Goal: Task Accomplishment & Management: Use online tool/utility

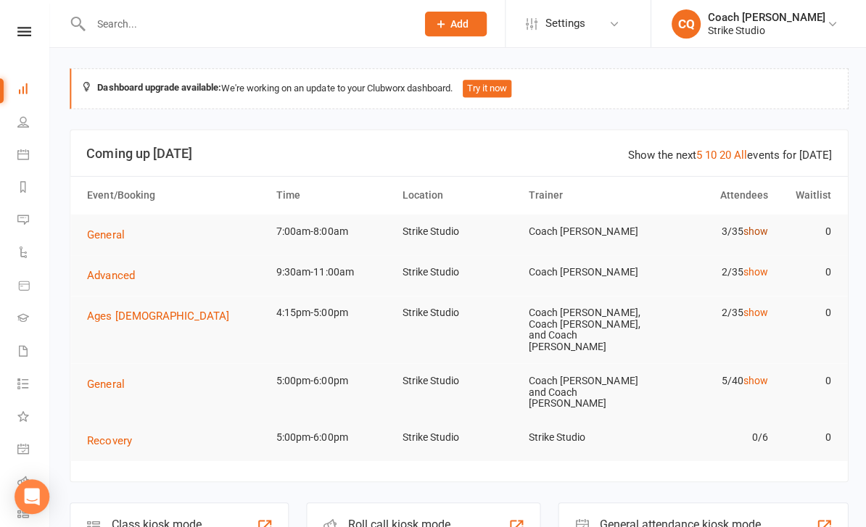
click at [749, 225] on link "show" at bounding box center [753, 231] width 25 height 12
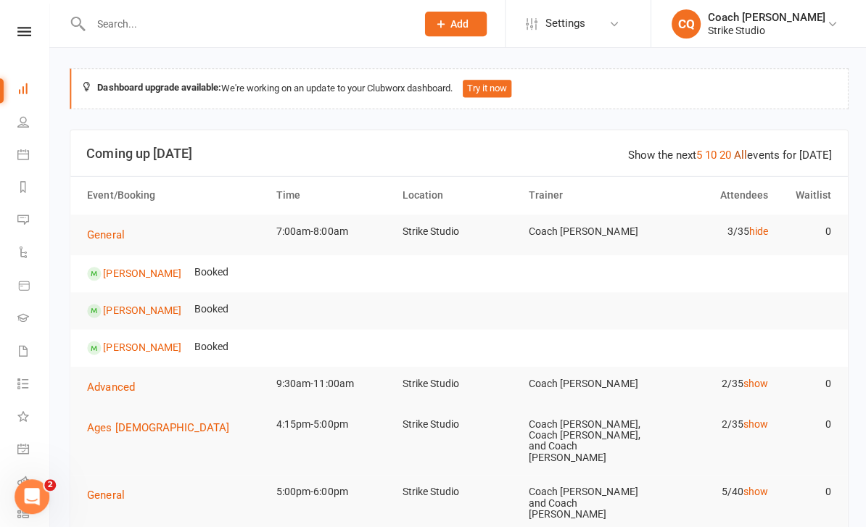
click at [737, 148] on link "All" at bounding box center [738, 154] width 13 height 13
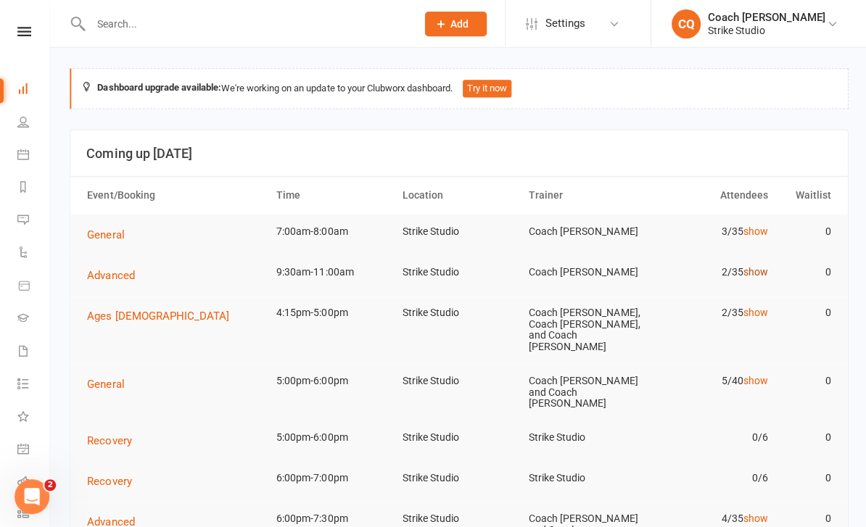
click at [760, 276] on link "show" at bounding box center [753, 272] width 25 height 12
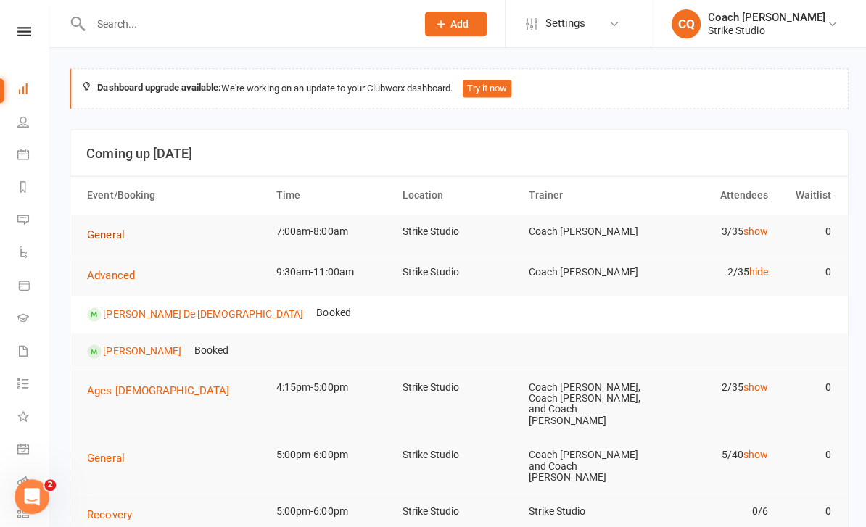
click at [112, 226] on button "General" at bounding box center [110, 234] width 47 height 17
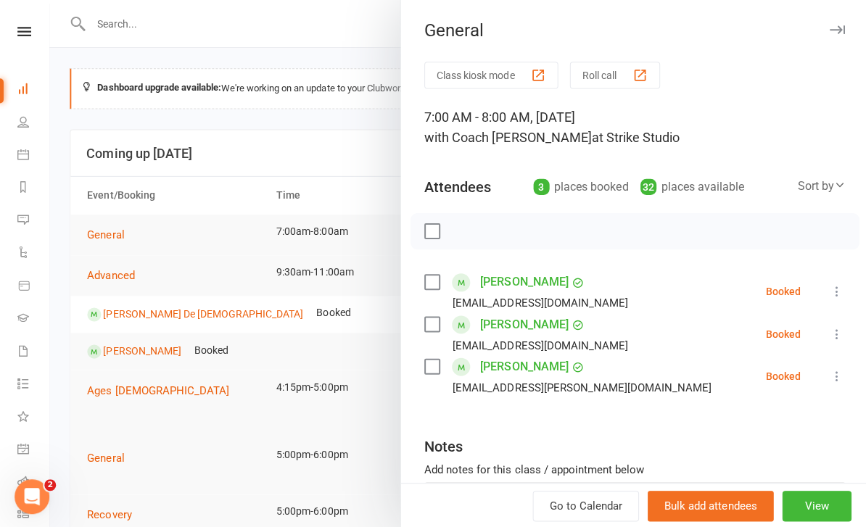
click at [497, 73] on button "Class kiosk mode" at bounding box center [490, 75] width 134 height 27
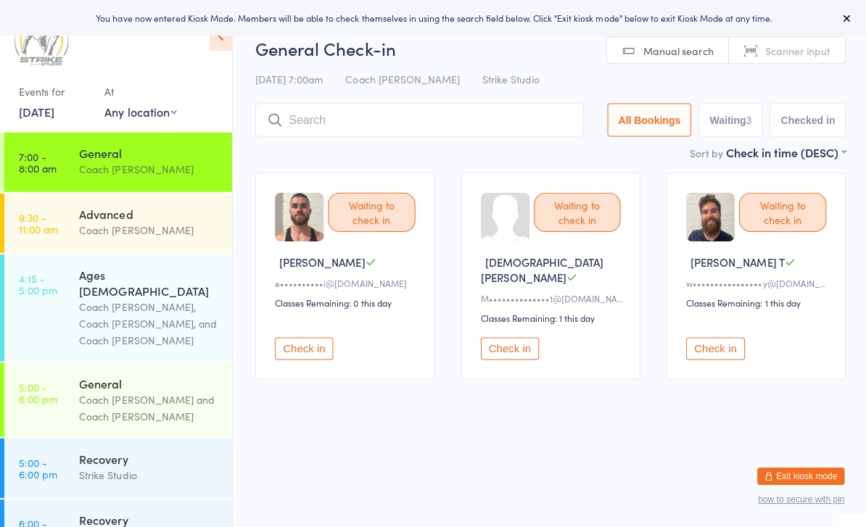
click at [216, 61] on div "Events for 15 Oct, 2025 15 Oct, 2025 October 2025 Sun Mon Tue Wed Thu Fri Sat 4…" at bounding box center [115, 68] width 231 height 137
click at [210, 47] on icon at bounding box center [220, 35] width 22 height 30
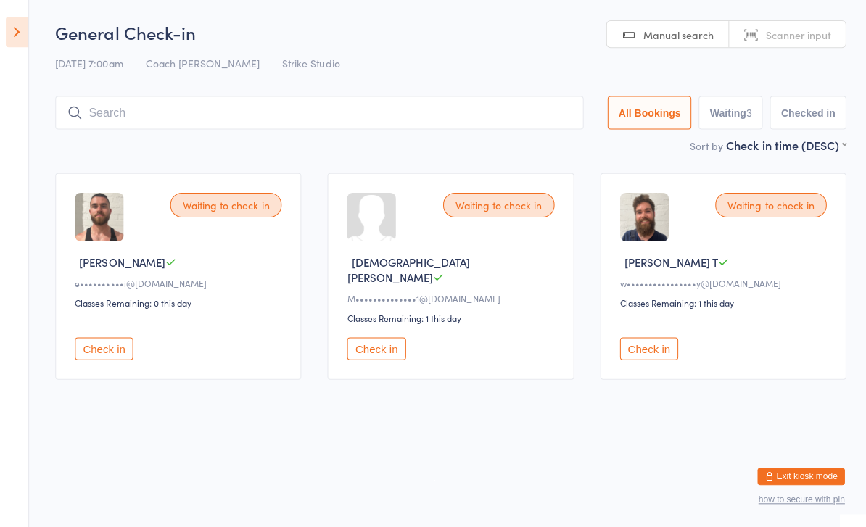
click at [395, 340] on button "Check in" at bounding box center [375, 348] width 58 height 22
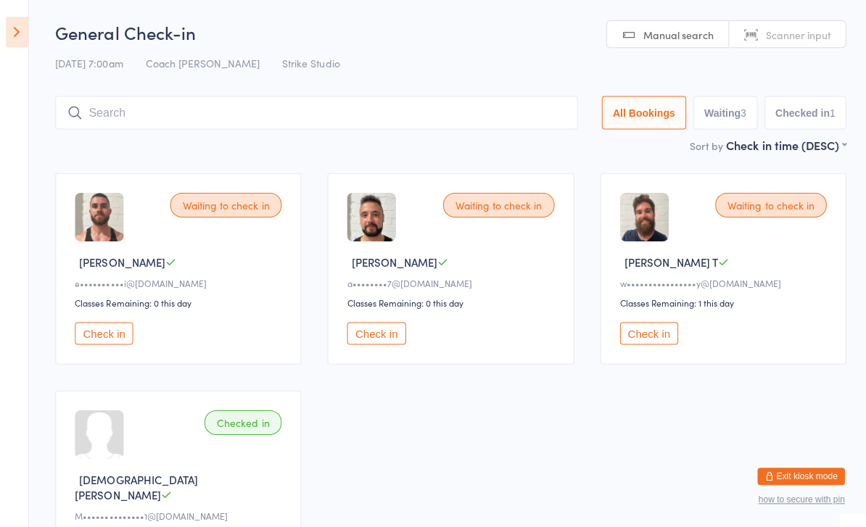
click at [121, 112] on input "search" at bounding box center [315, 112] width 521 height 33
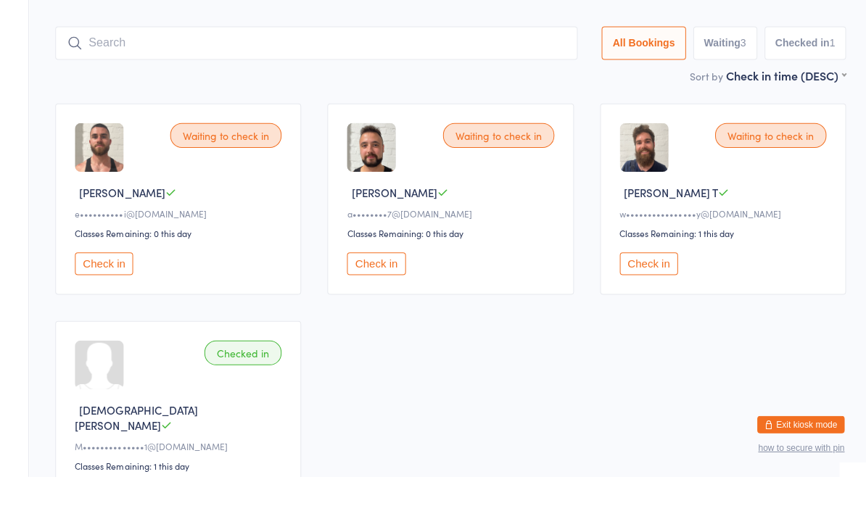
scroll to position [46, 0]
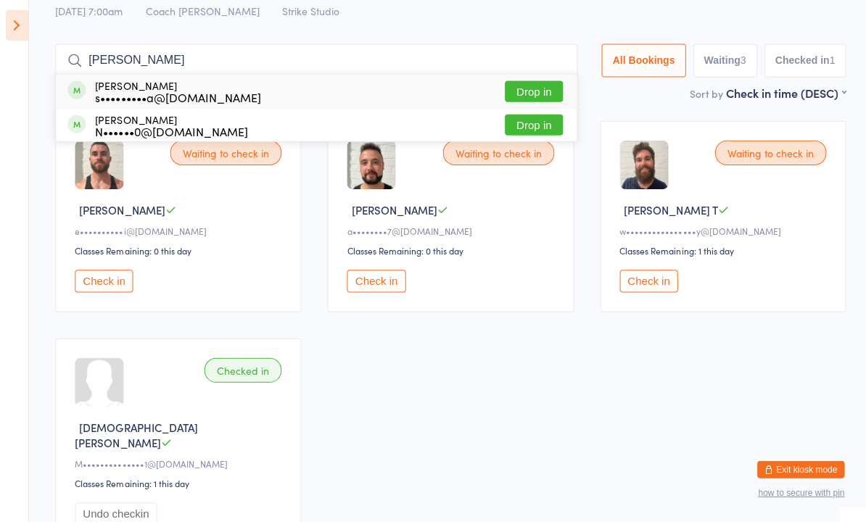
click at [139, 65] on input "Sebastian siveski" at bounding box center [315, 66] width 521 height 33
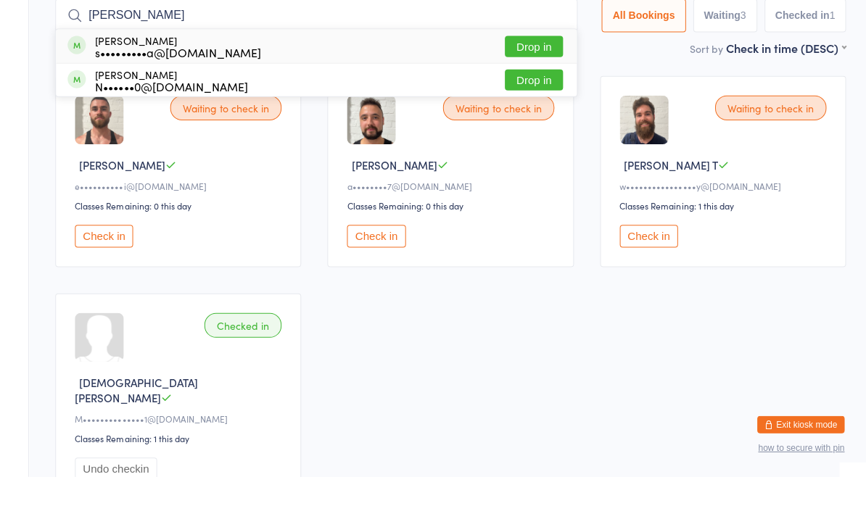
click at [141, 50] on input "Sebastian siveski" at bounding box center [315, 66] width 521 height 33
click at [140, 50] on input "Sebastian siveski" at bounding box center [315, 66] width 521 height 33
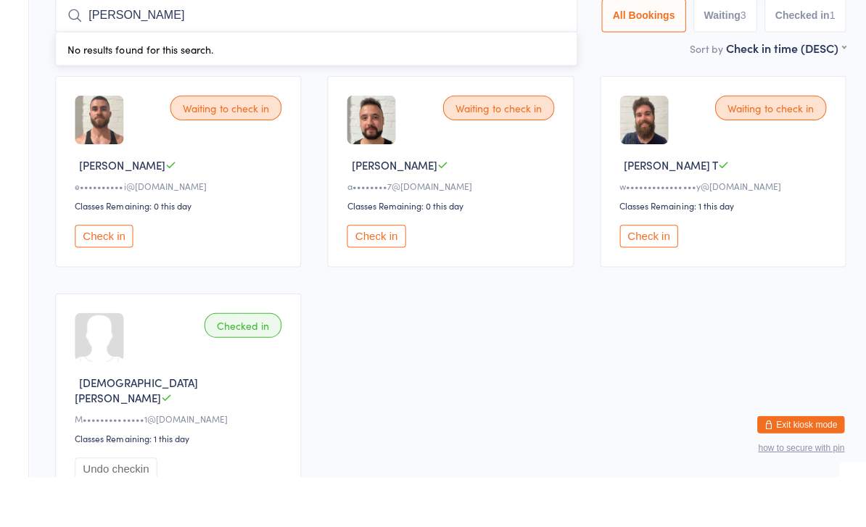
type input "siveski"
click at [821, 467] on button "Exit kiosk mode" at bounding box center [798, 475] width 87 height 17
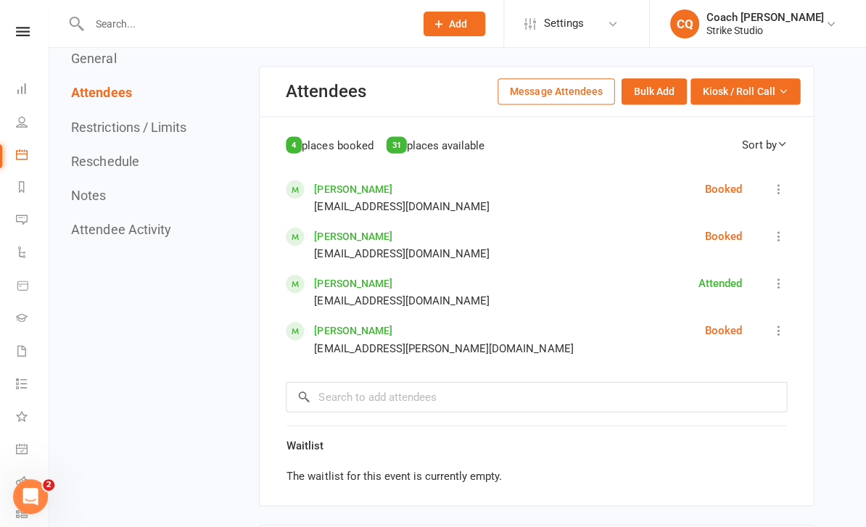
scroll to position [873, 0]
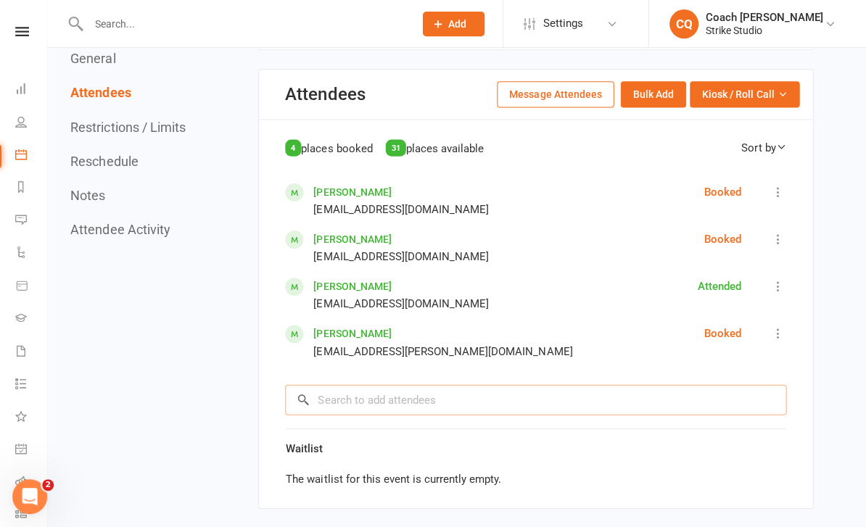
click at [481, 385] on input "search" at bounding box center [537, 399] width 500 height 30
type input "S"
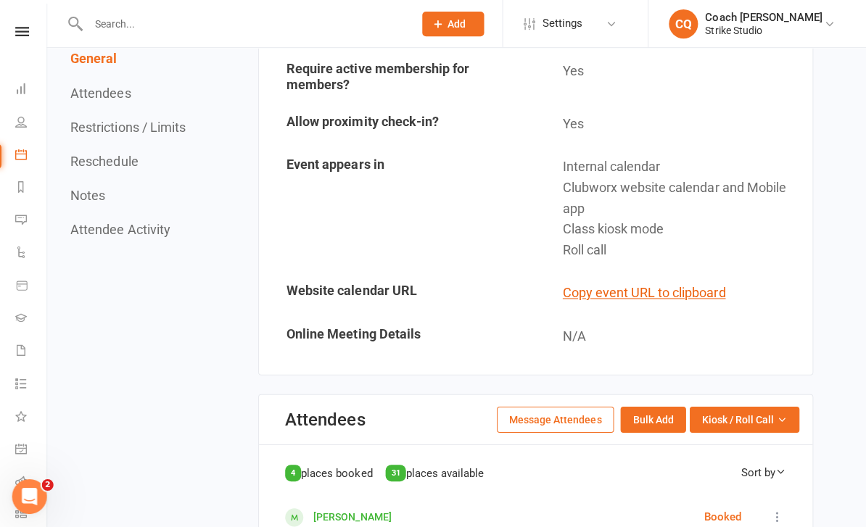
scroll to position [517, 0]
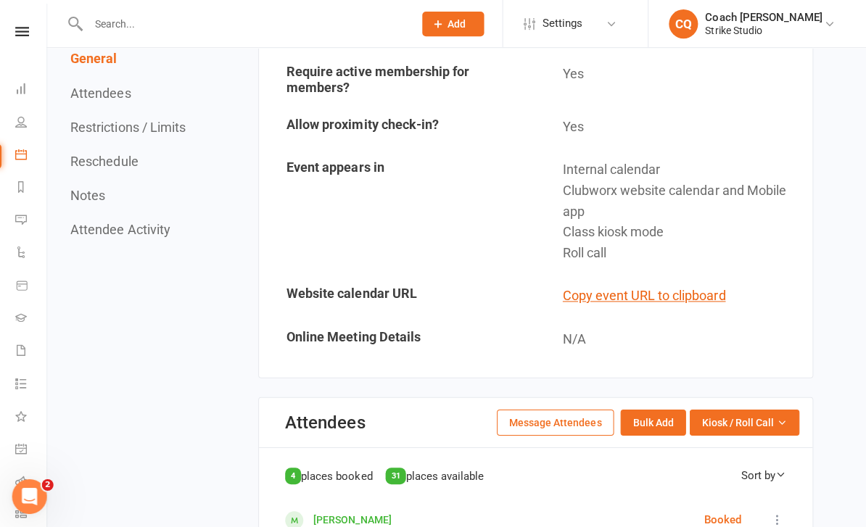
click at [29, 33] on link at bounding box center [25, 31] width 52 height 9
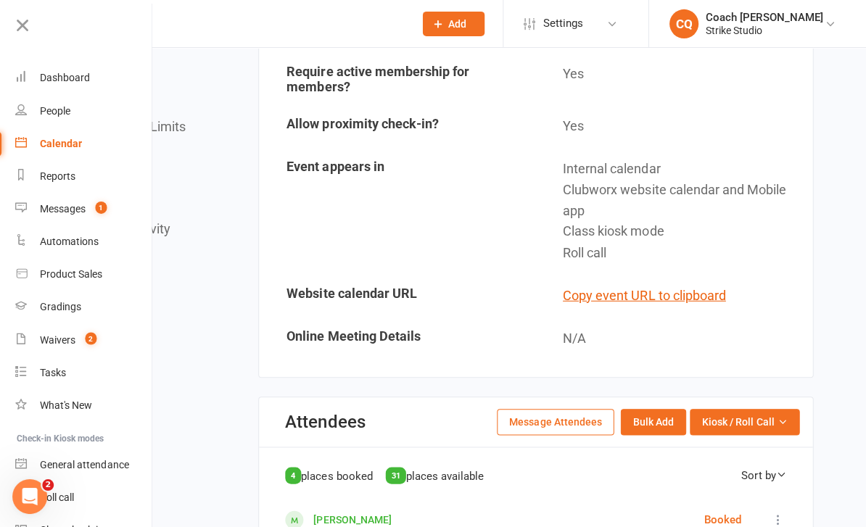
click at [67, 138] on div "Calendar" at bounding box center [63, 143] width 42 height 12
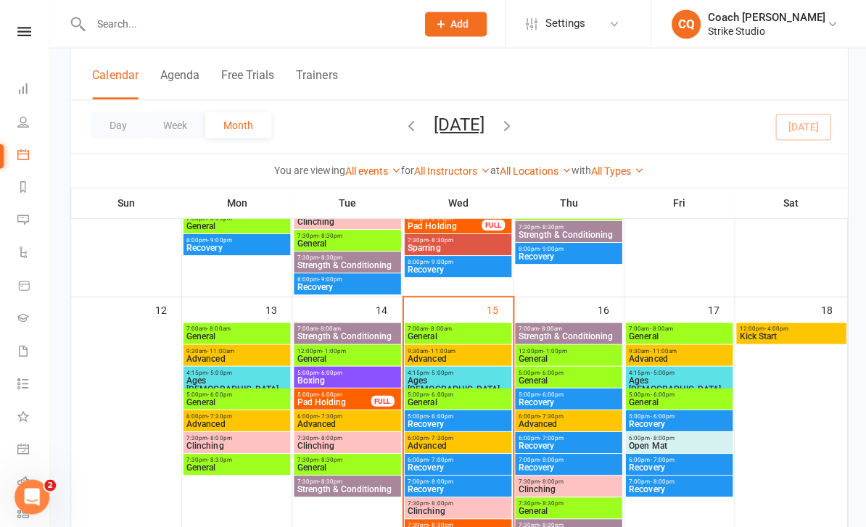
scroll to position [631, 0]
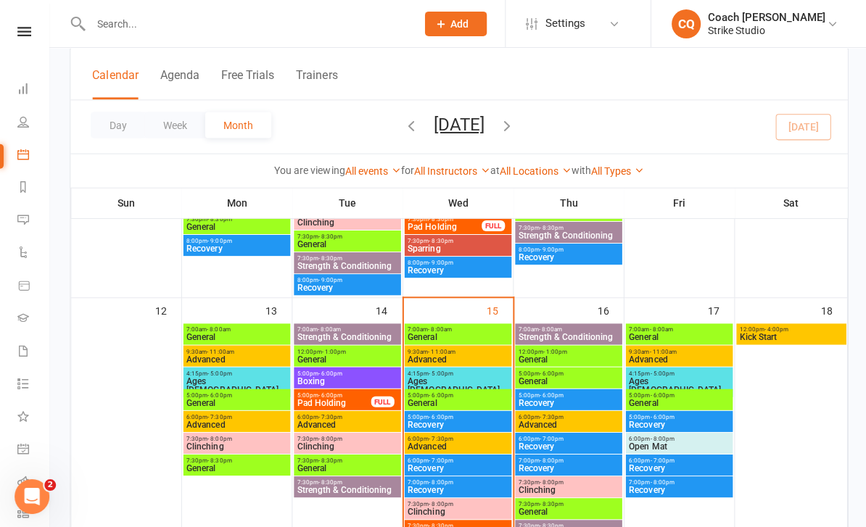
click at [381, 468] on span "General" at bounding box center [346, 467] width 101 height 9
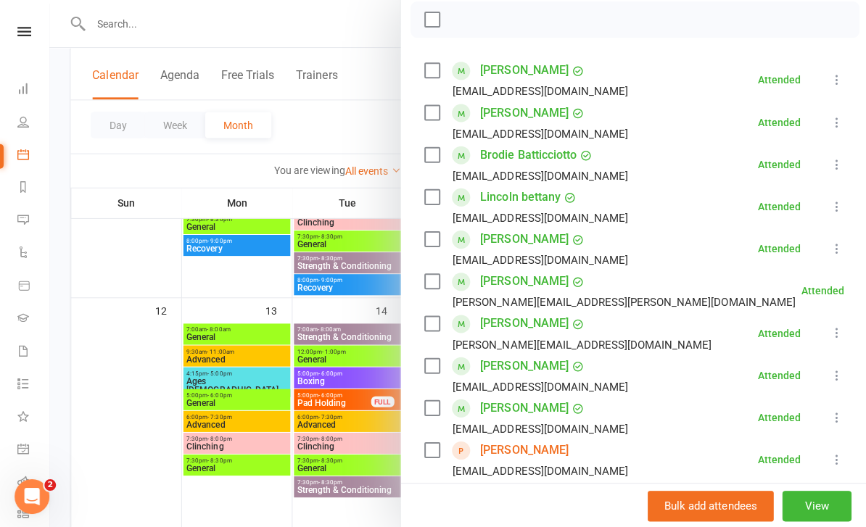
scroll to position [194, 0]
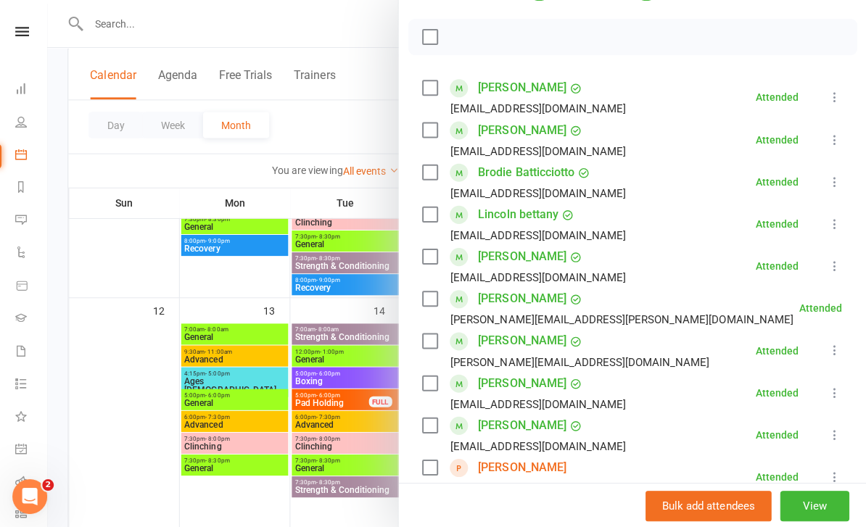
click at [316, 395] on div at bounding box center [457, 263] width 817 height 527
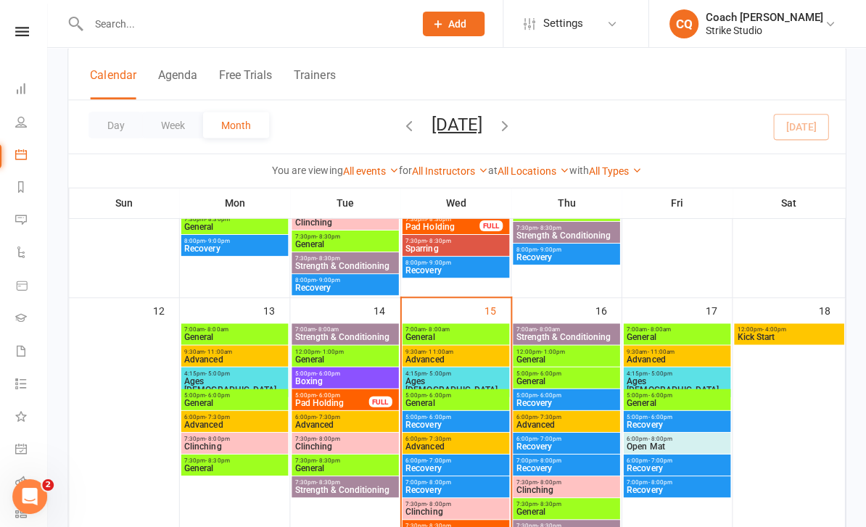
click at [425, 337] on span "General" at bounding box center [456, 336] width 101 height 9
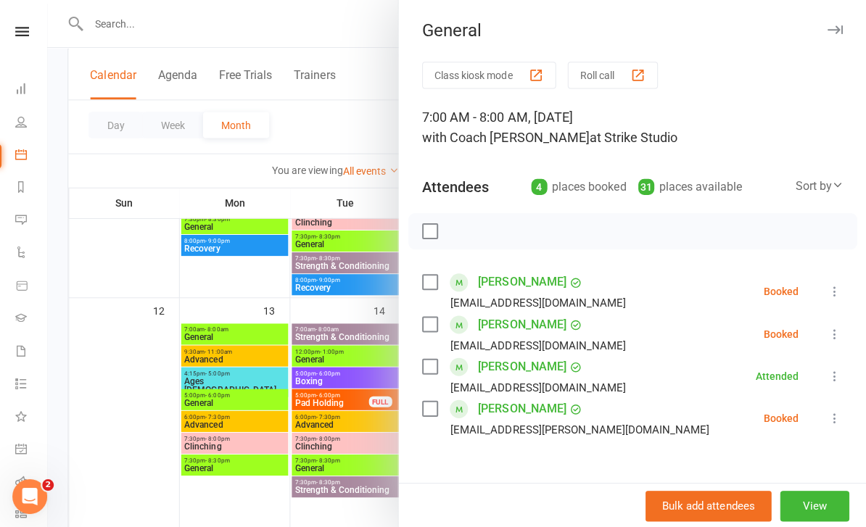
click at [488, 78] on button "Class kiosk mode" at bounding box center [490, 75] width 134 height 27
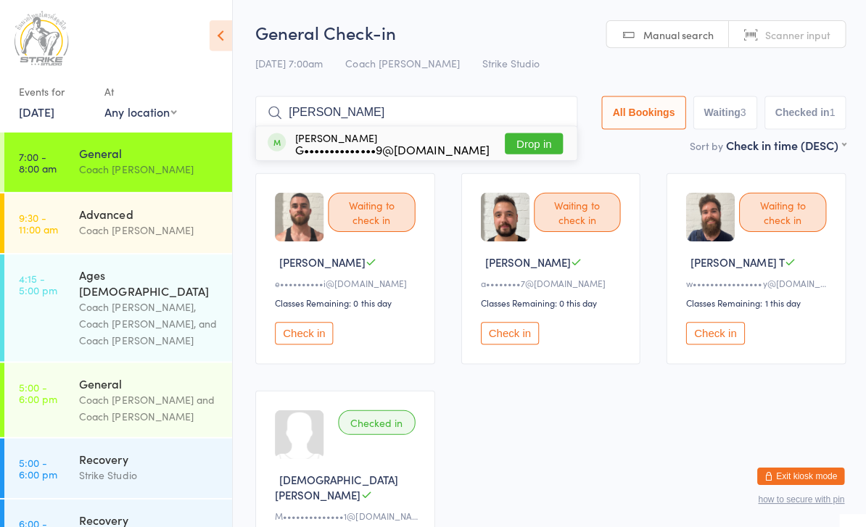
type input "Gilbert"
click at [529, 144] on button "Drop in" at bounding box center [533, 143] width 58 height 21
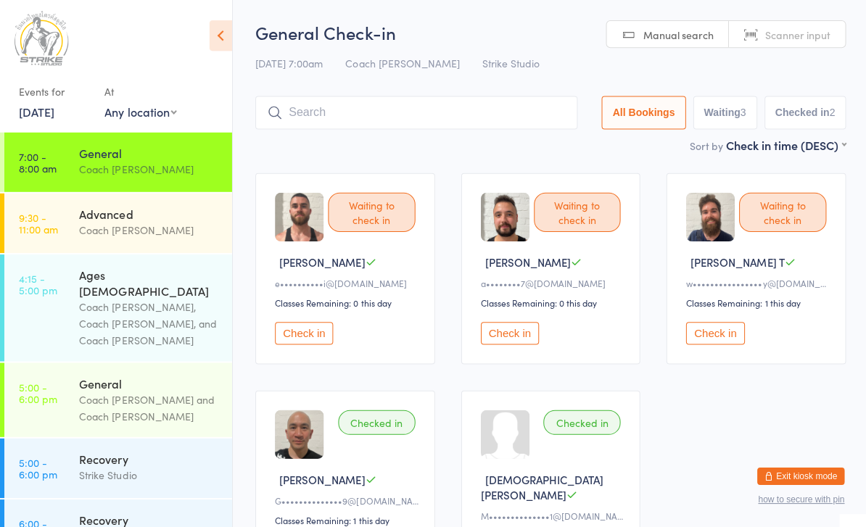
click at [302, 332] on button "Check in" at bounding box center [303, 332] width 58 height 22
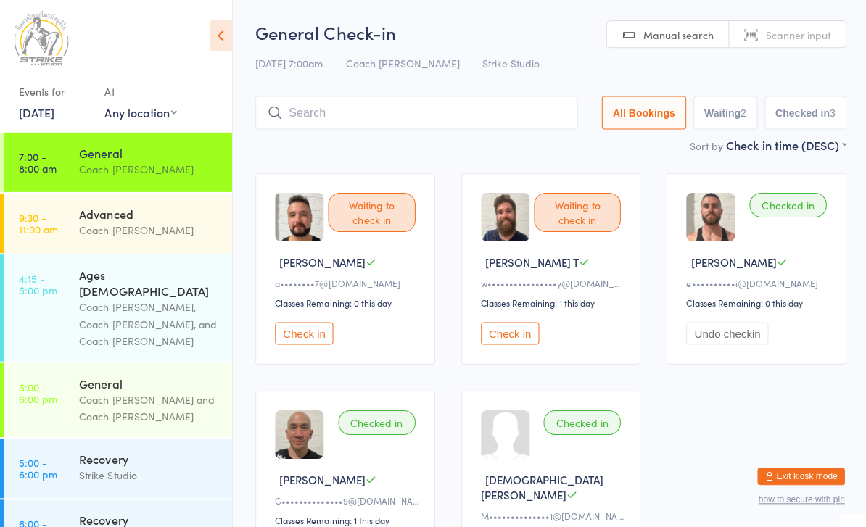
click at [496, 344] on button "Check in" at bounding box center [509, 332] width 58 height 22
click at [307, 332] on button "Check in" at bounding box center [303, 332] width 58 height 22
